Goal: Use online tool/utility: Utilize a website feature to perform a specific function

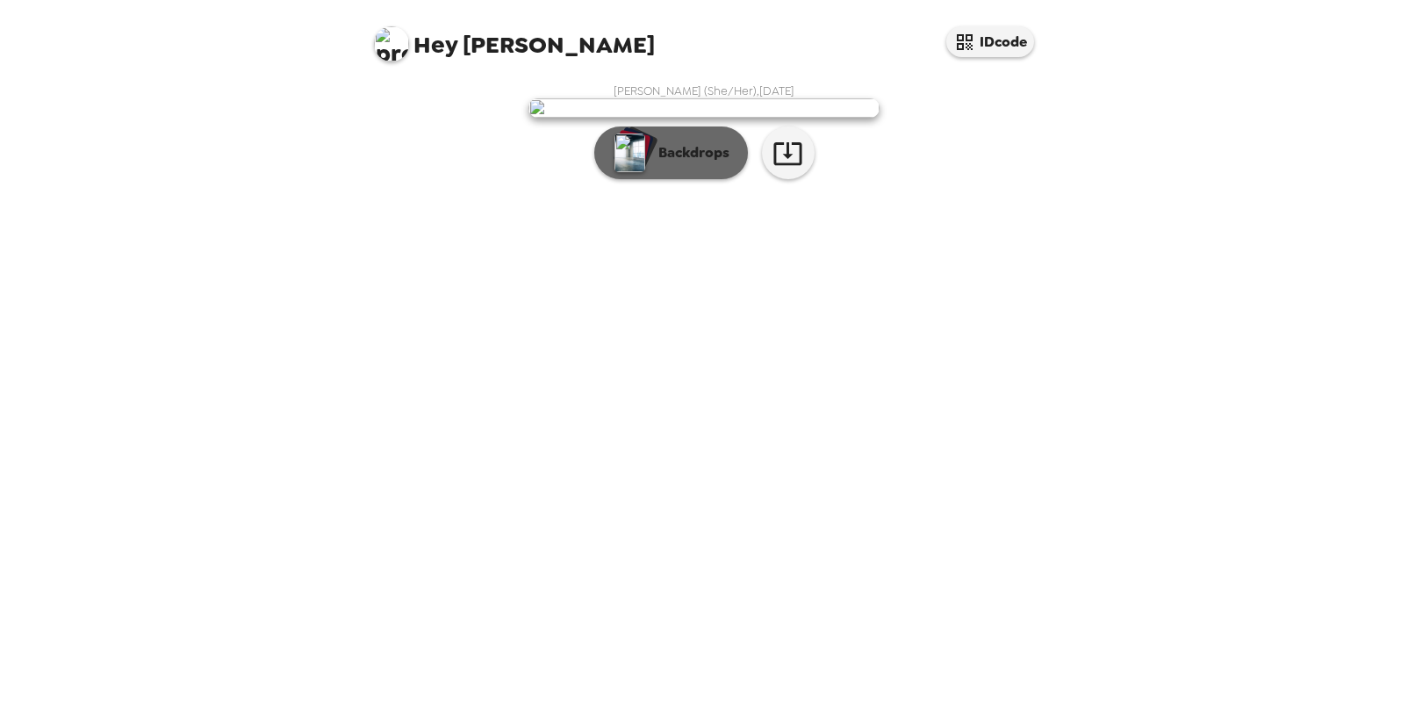
click at [716, 163] on p "Backdrops" at bounding box center [690, 152] width 80 height 21
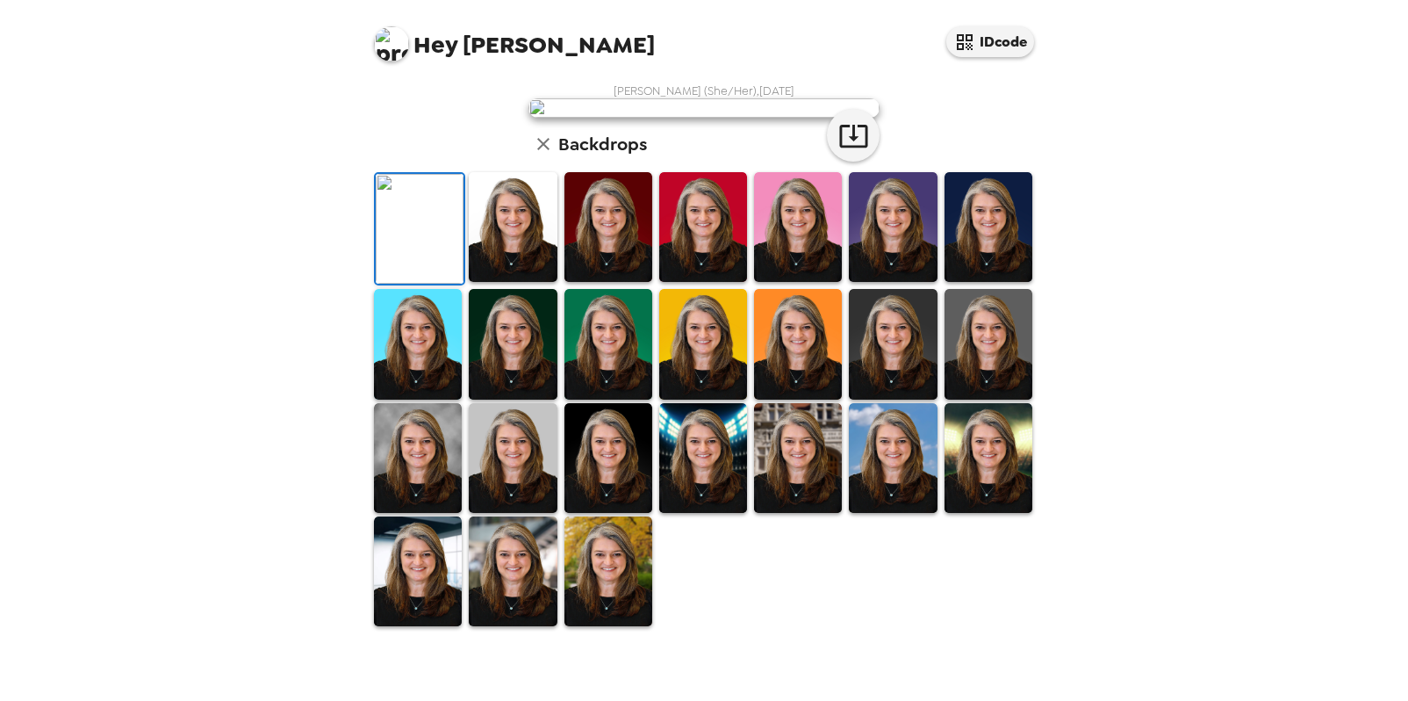
scroll to position [364, 0]
click at [528, 626] on img at bounding box center [513, 571] width 88 height 110
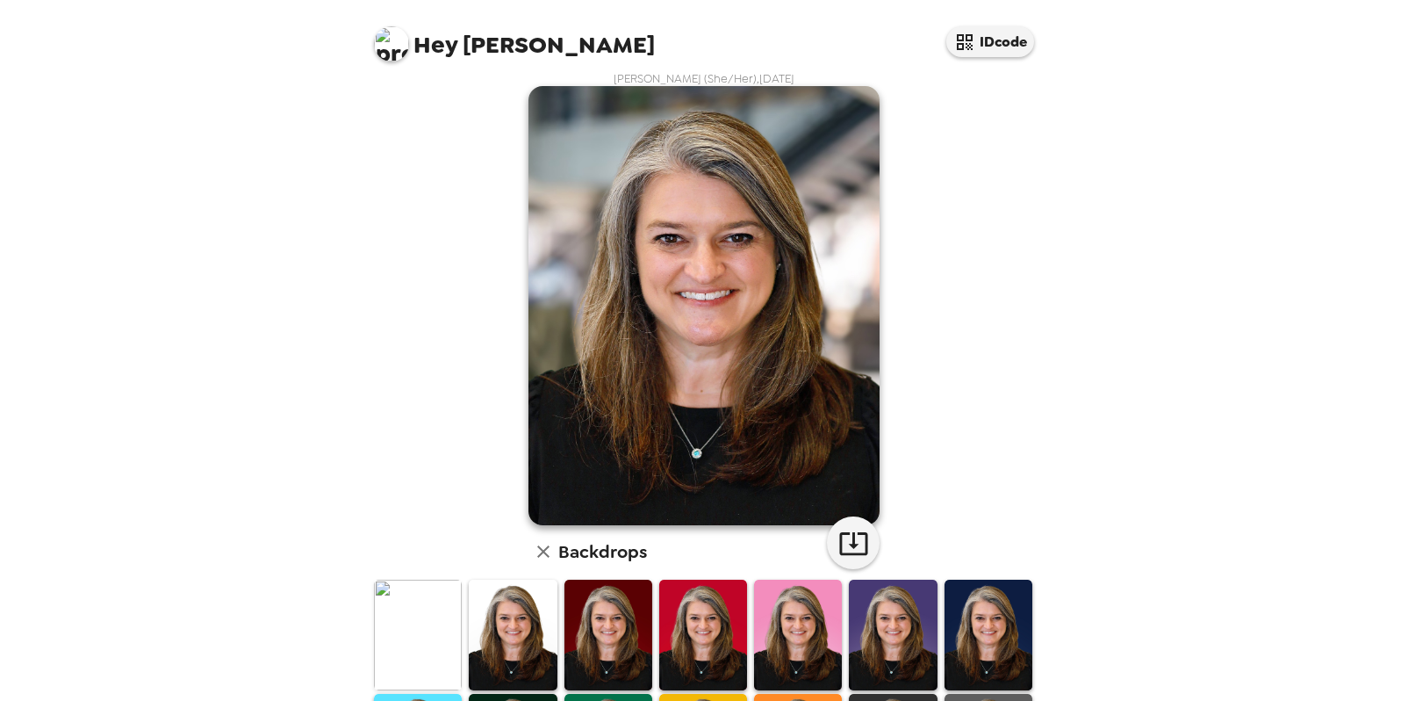
scroll to position [0, 0]
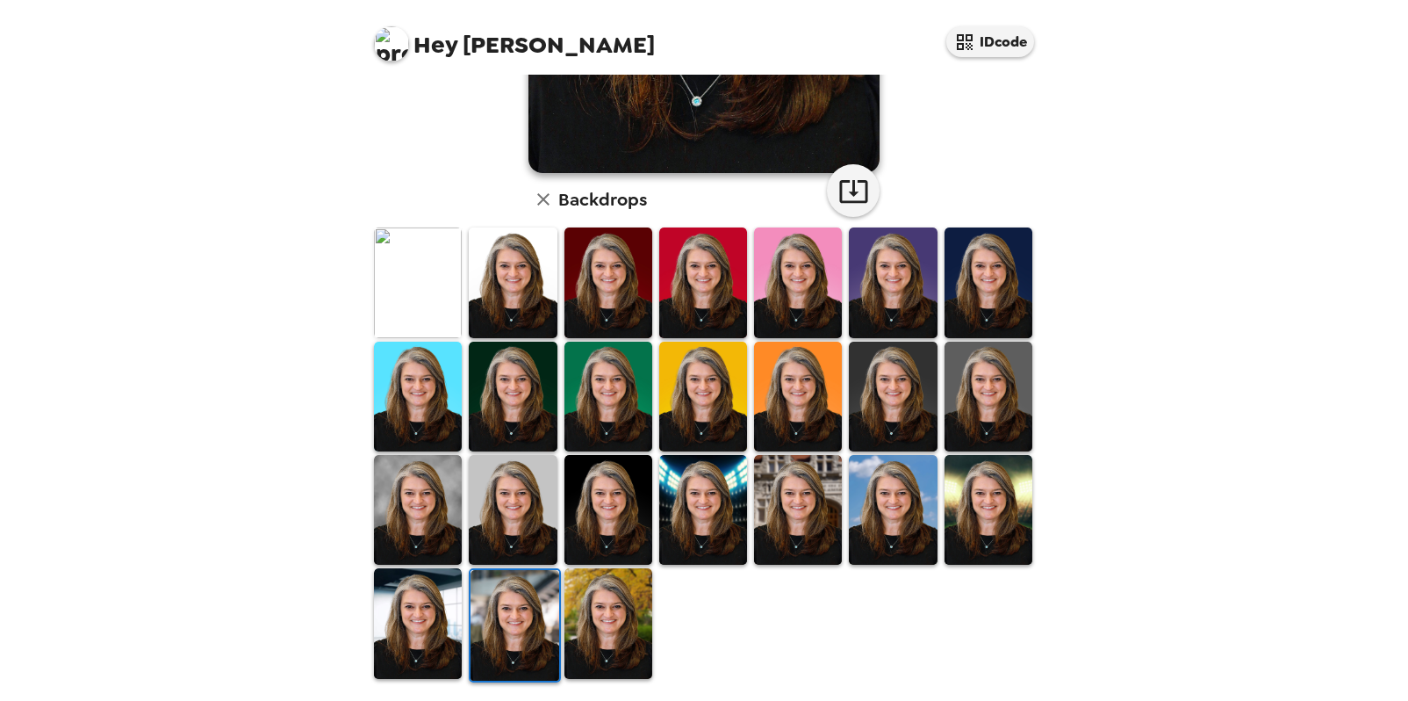
click at [404, 617] on img at bounding box center [418, 623] width 88 height 110
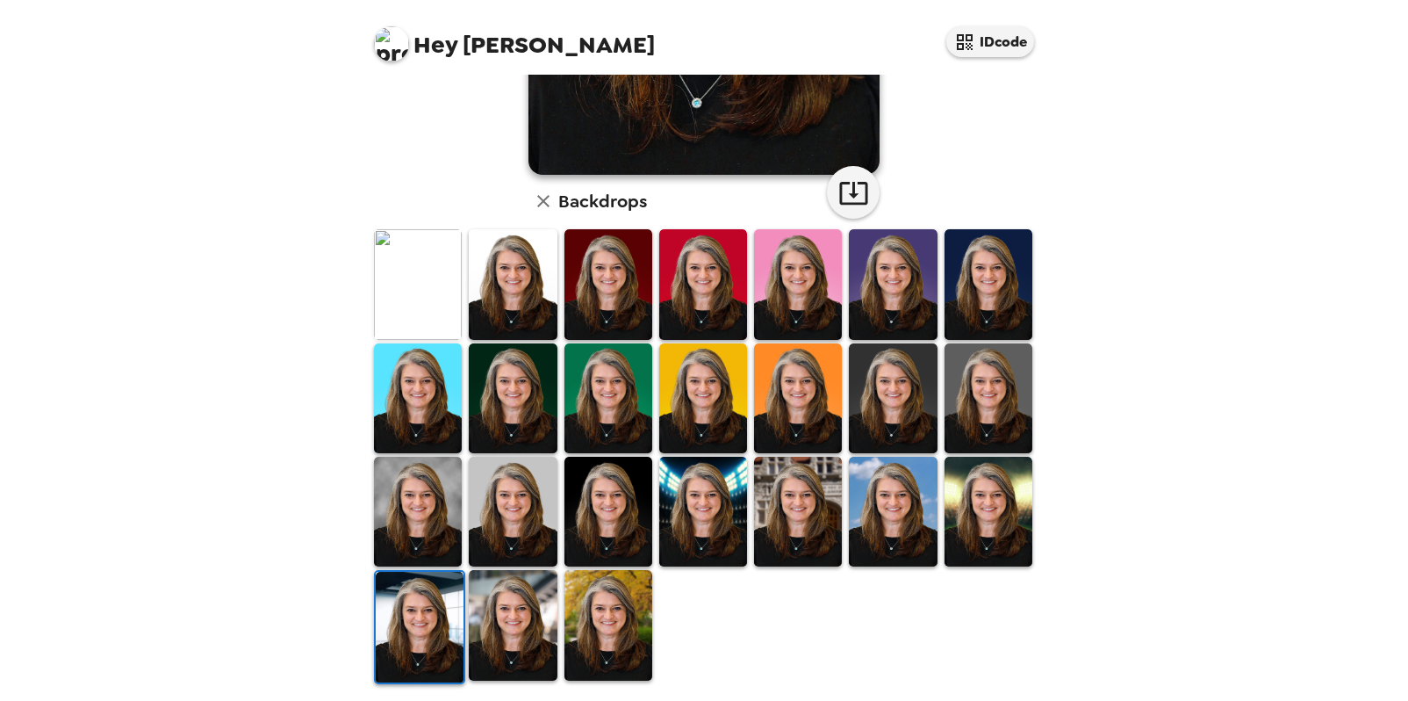
scroll to position [364, 0]
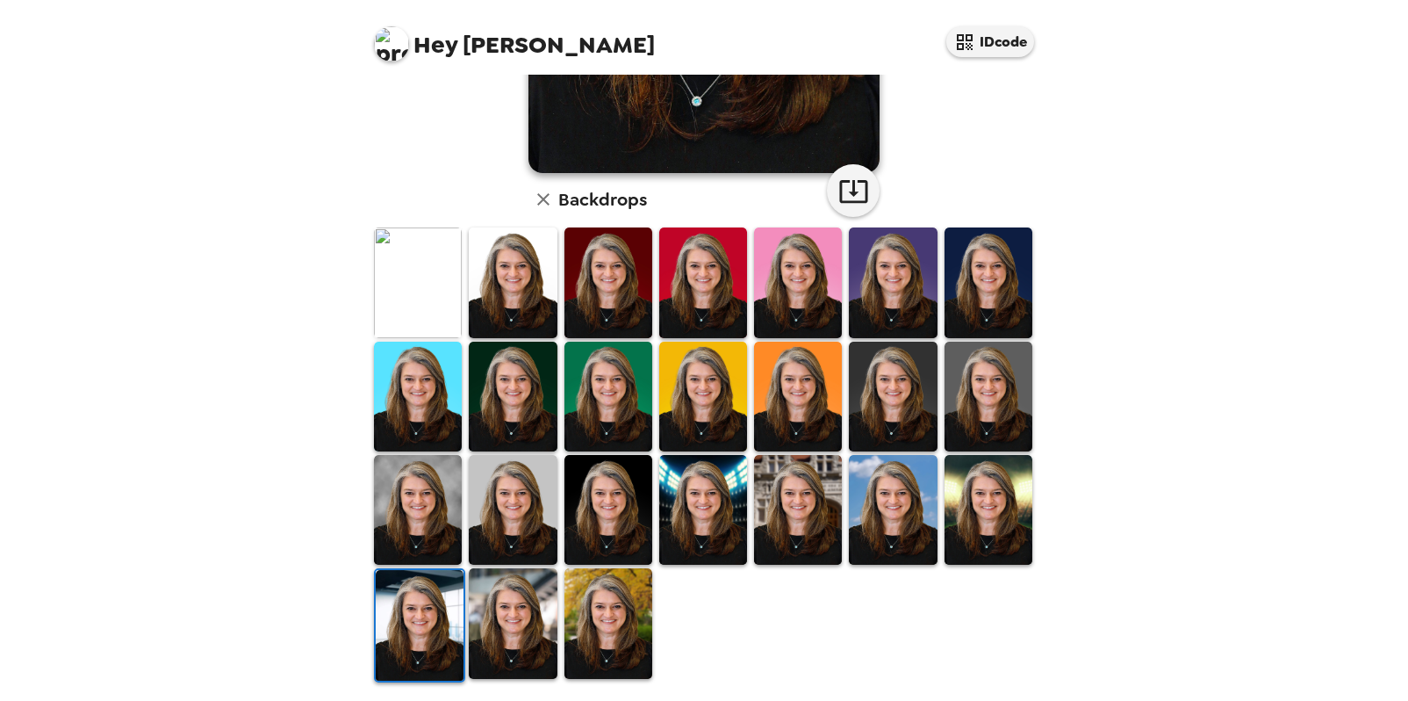
click at [427, 292] on img at bounding box center [418, 282] width 88 height 110
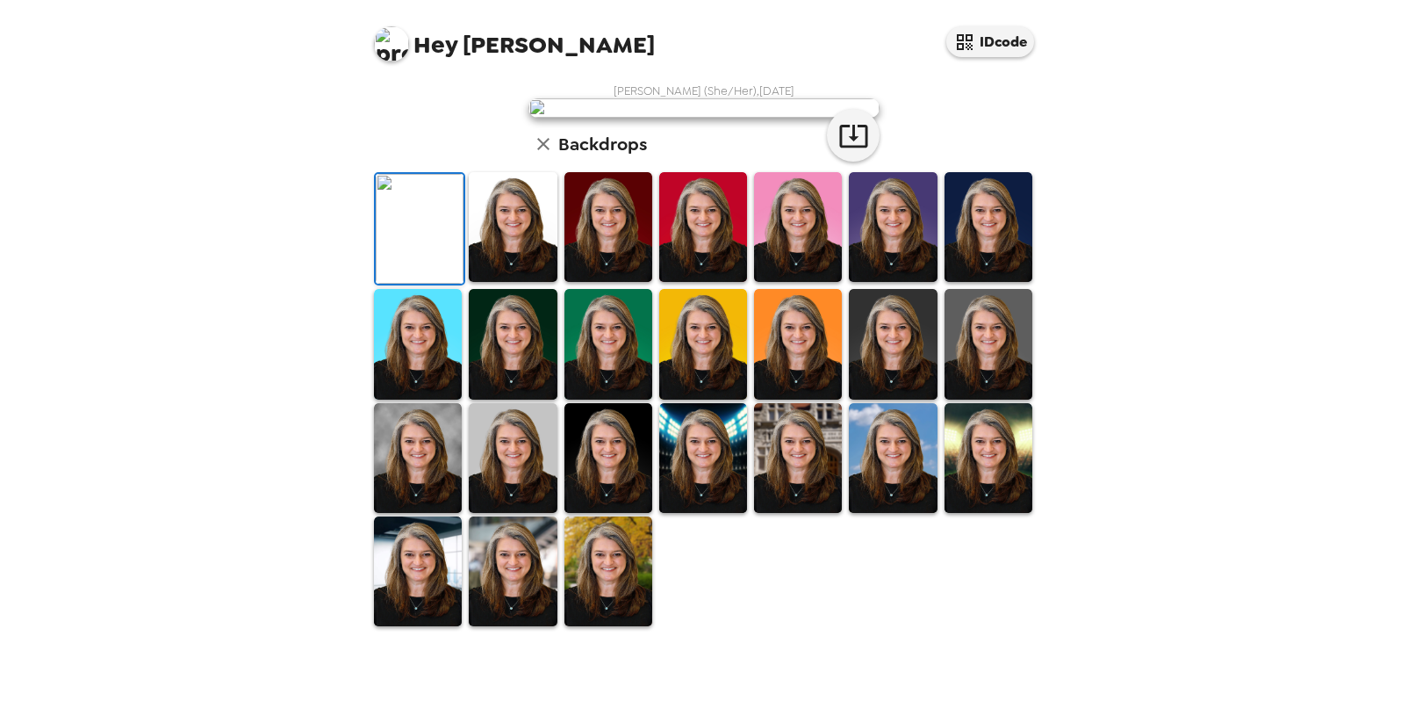
scroll to position [0, 0]
click at [844, 151] on icon "button" at bounding box center [853, 135] width 31 height 31
